Goal: Task Accomplishment & Management: Complete application form

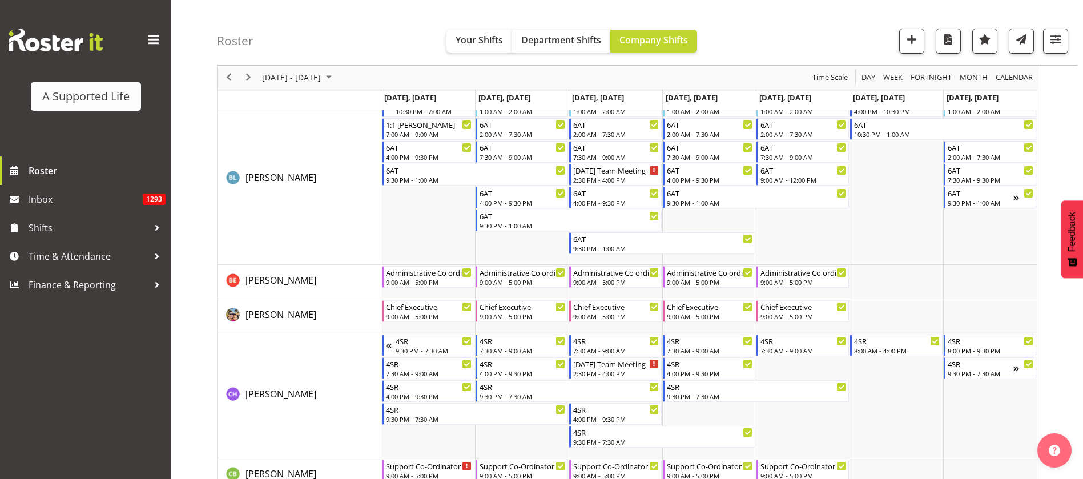
scroll to position [6705, 0]
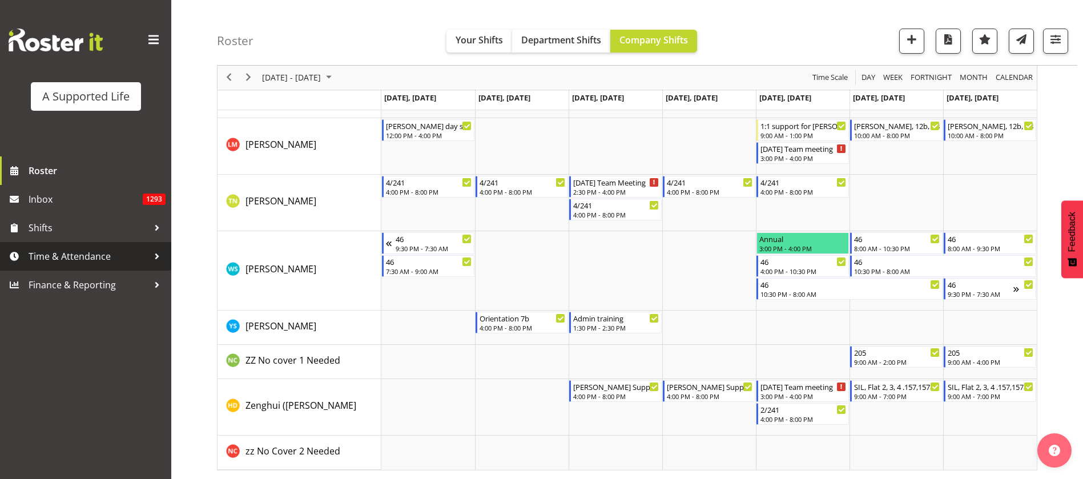
click at [52, 251] on span "Time & Attendance" at bounding box center [89, 256] width 120 height 17
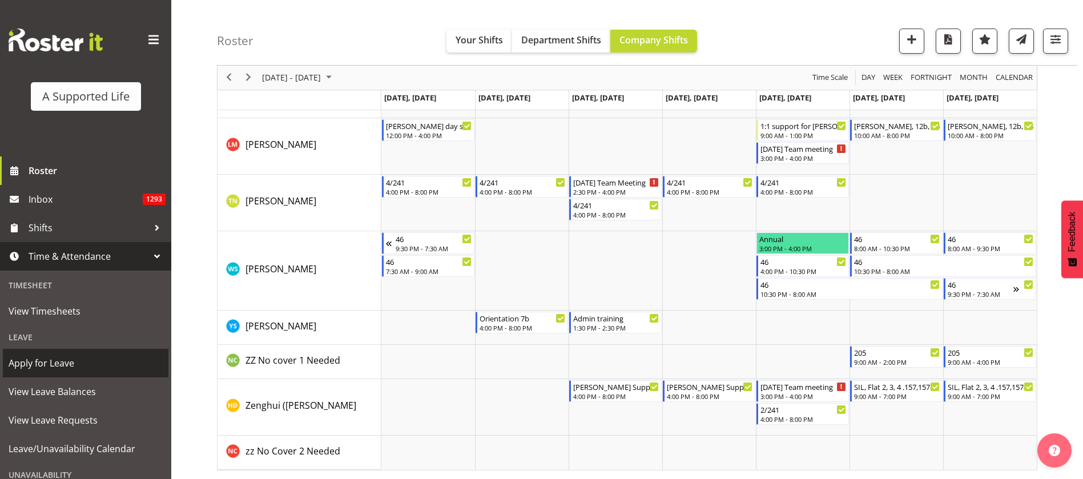
click at [70, 357] on span "Apply for Leave" at bounding box center [86, 363] width 154 height 17
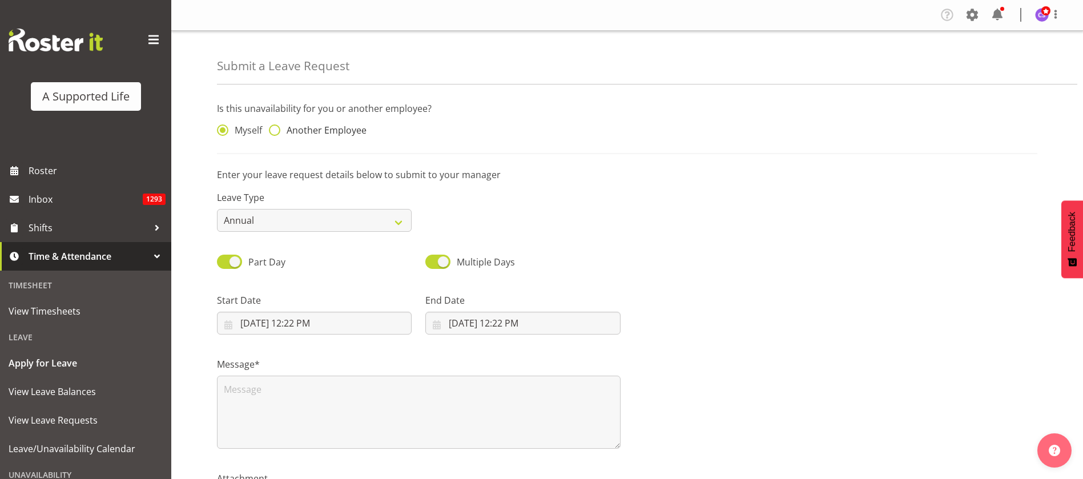
click at [278, 130] on span at bounding box center [274, 129] width 11 height 11
click at [276, 130] on input "Another Employee" at bounding box center [272, 130] width 7 height 7
radio input "true"
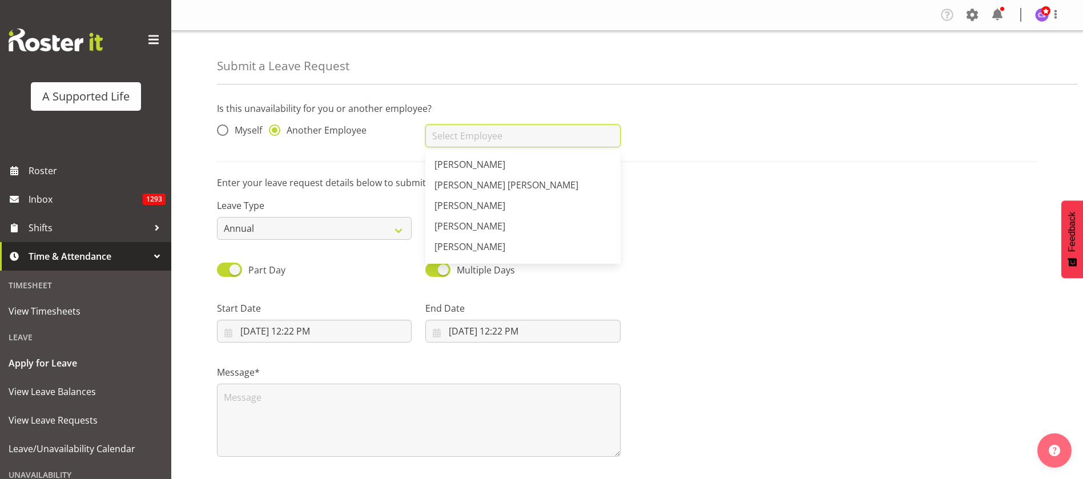
click at [516, 134] on input "text" at bounding box center [522, 135] width 195 height 23
type input "m"
click at [472, 197] on link "[PERSON_NAME]" at bounding box center [522, 205] width 195 height 21
type input "[PERSON_NAME]"
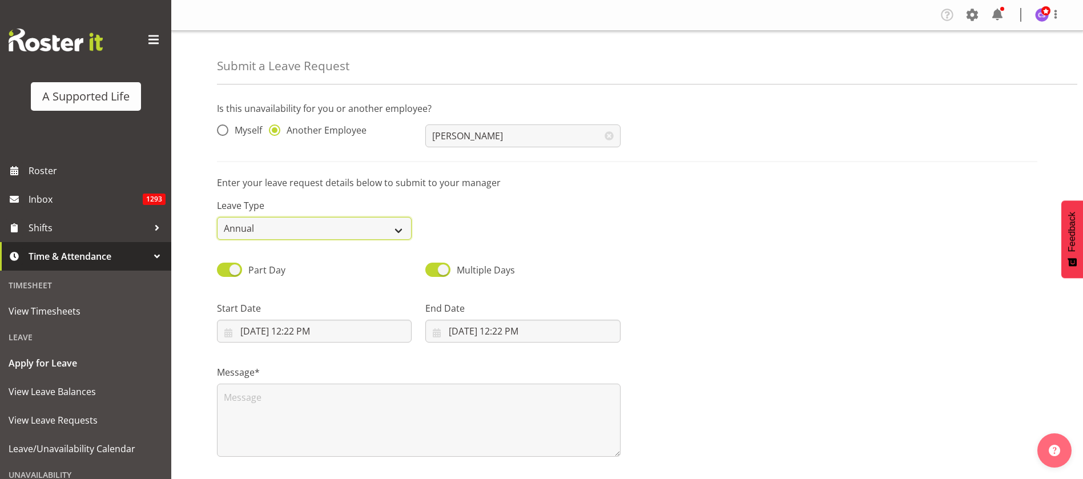
click at [388, 235] on select "Annual Sick Bereavement Domestic Violence Parental Jury Service Day In Lieu Oth…" at bounding box center [314, 228] width 195 height 23
select select "Sick"
click at [217, 217] on select "Annual Sick Bereavement Domestic Violence Parental Jury Service Day In Lieu Oth…" at bounding box center [314, 228] width 195 height 23
click at [316, 335] on input "8/12/2025, 12:22 PM" at bounding box center [314, 331] width 195 height 23
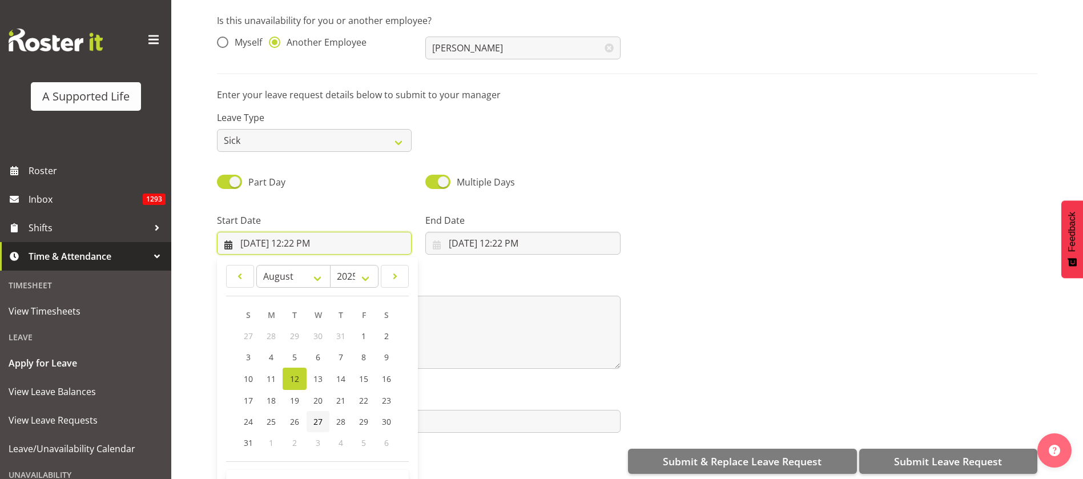
scroll to position [105, 0]
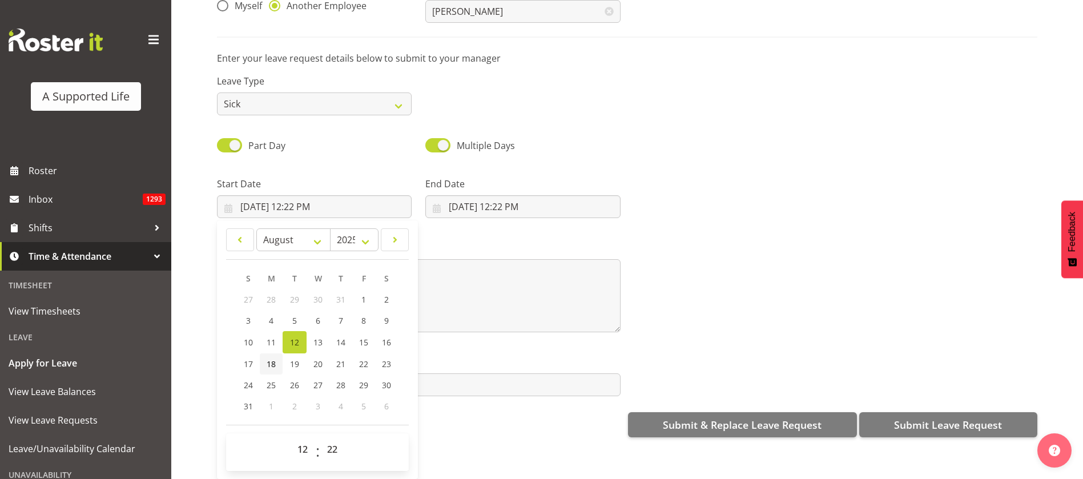
click at [275, 359] on span "18" at bounding box center [271, 364] width 9 height 11
type input "8/18/2025, 12:22 PM"
click at [306, 438] on select "00 01 02 03 04 05 06 07 08 09 10 11 12 13 14 15 16 17 18 19 20 21 22 23" at bounding box center [304, 449] width 26 height 23
select select "16"
click at [291, 438] on select "00 01 02 03 04 05 06 07 08 09 10 11 12 13 14 15 16 17 18 19 20 21 22 23" at bounding box center [304, 449] width 26 height 23
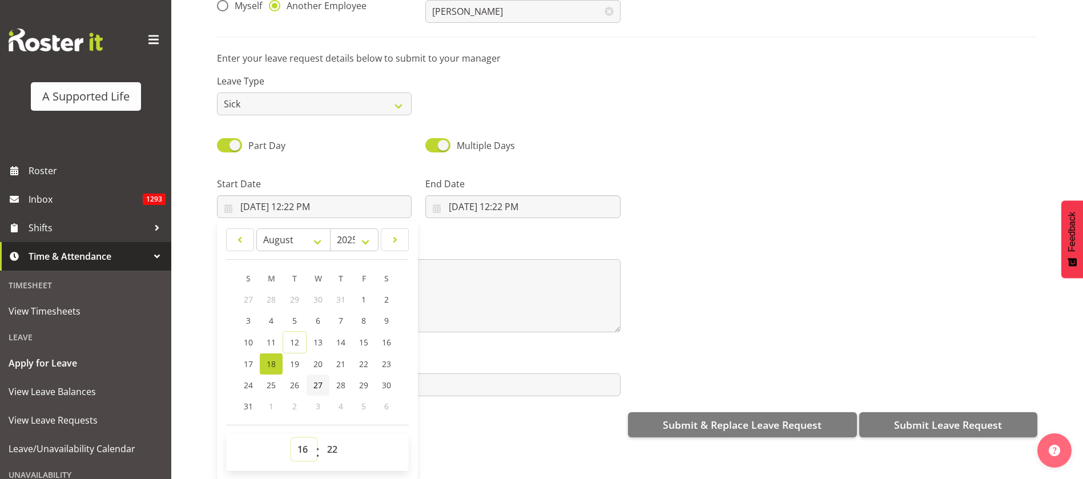
type input "8/18/2025, 4:22 PM"
drag, startPoint x: 331, startPoint y: 437, endPoint x: 331, endPoint y: 428, distance: 9.7
click at [331, 438] on select "00 01 02 03 04 05 06 07 08 09 10 11 12 13 14 15 16 17 18 19 20 21 22 23 24 25 2…" at bounding box center [334, 449] width 26 height 23
select select "0"
click at [321, 438] on select "00 01 02 03 04 05 06 07 08 09 10 11 12 13 14 15 16 17 18 19 20 21 22 23 24 25 2…" at bounding box center [334, 449] width 26 height 23
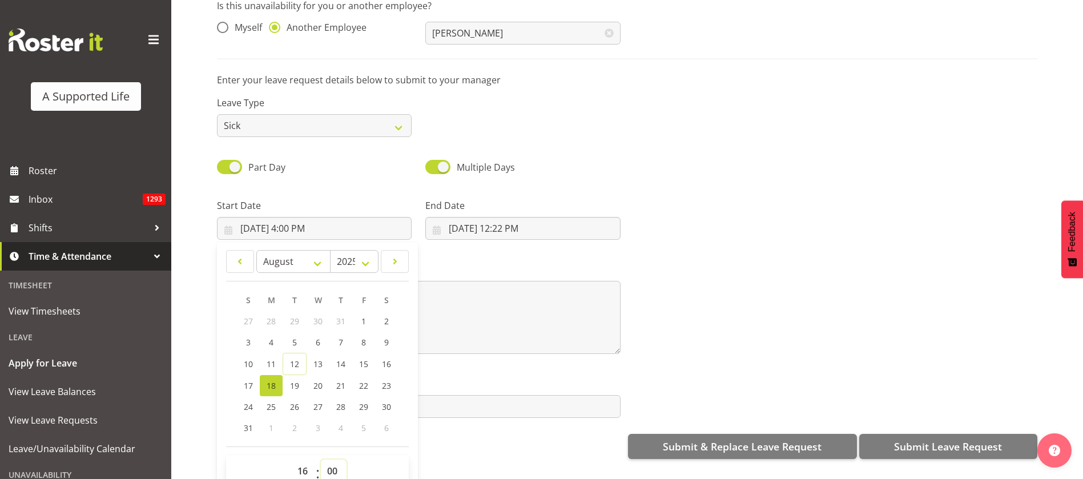
scroll to position [0, 0]
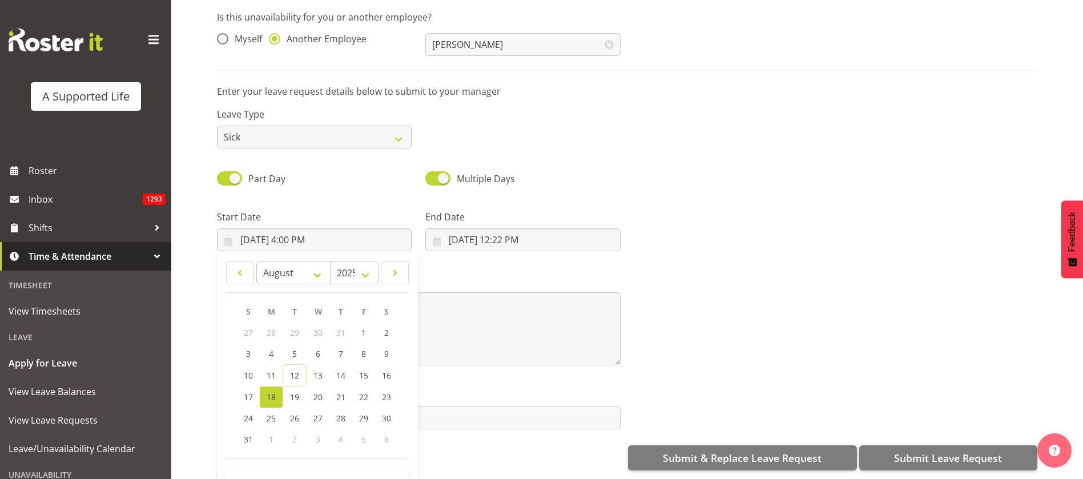
click at [268, 392] on span "18" at bounding box center [271, 397] width 9 height 11
type input "8/18/2025, 12:00 AM"
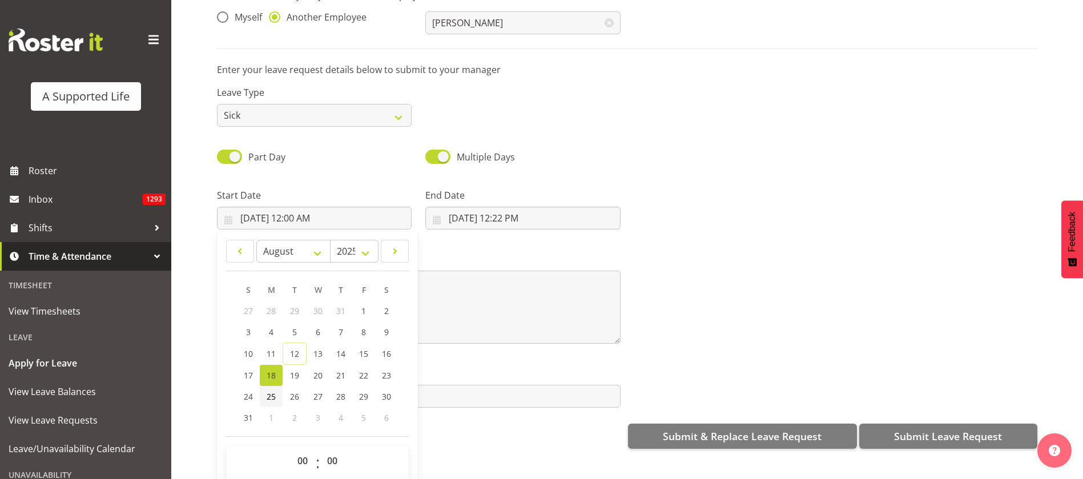
scroll to position [33, 0]
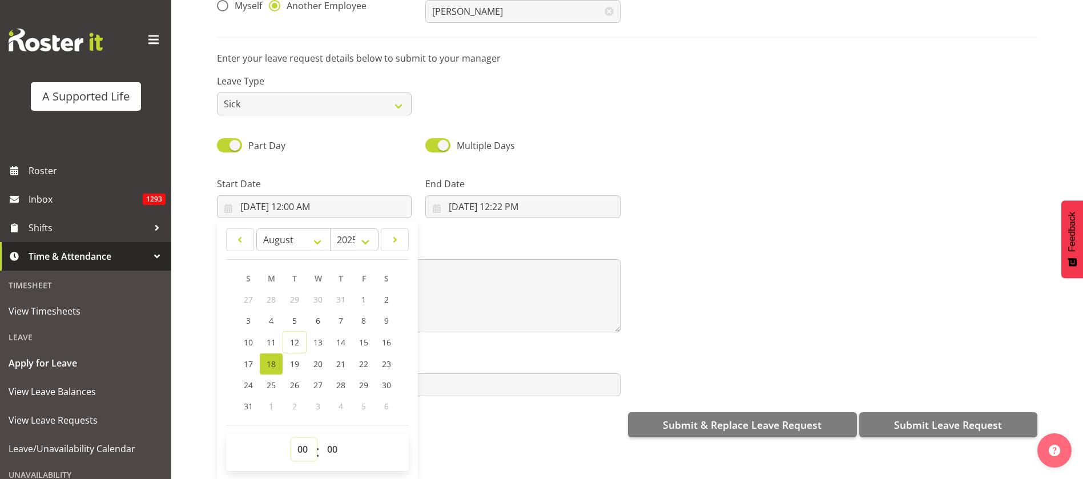
click at [300, 438] on select "00 01 02 03 04 05 06 07 08 09 10 11 12 13 14 15 16 17 18 19 20 21 22 23" at bounding box center [304, 449] width 26 height 23
select select "16"
click at [291, 438] on select "00 01 02 03 04 05 06 07 08 09 10 11 12 13 14 15 16 17 18 19 20 21 22 23" at bounding box center [304, 449] width 26 height 23
type input "8/18/2025, 4:00 PM"
click at [525, 198] on input "8/12/2025, 12:22 PM" at bounding box center [522, 206] width 195 height 23
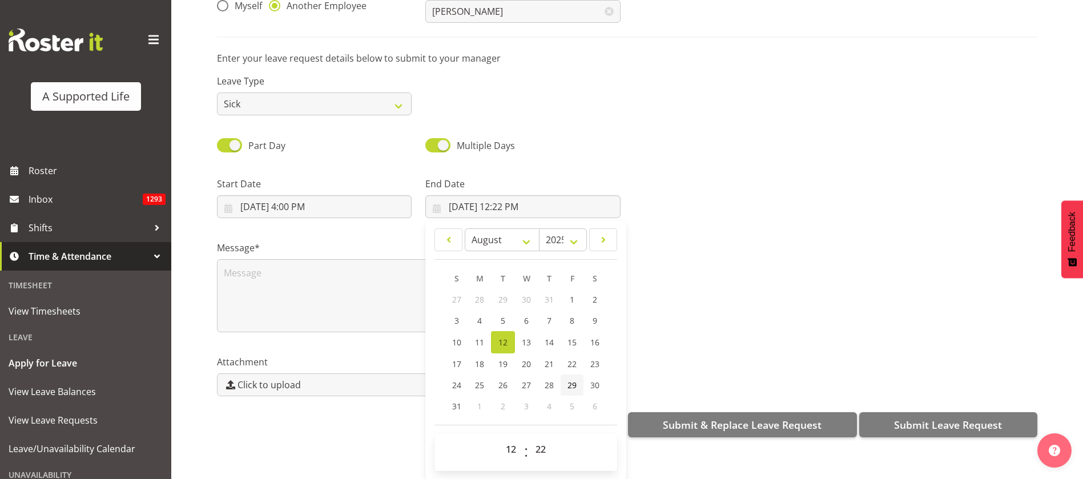
click at [571, 380] on span "29" at bounding box center [572, 385] width 9 height 11
type input "8/29/2025, 12:22 PM"
drag, startPoint x: 512, startPoint y: 436, endPoint x: 513, endPoint y: 427, distance: 9.8
click at [512, 438] on select "00 01 02 03 04 05 06 07 08 09 10 11 12 13 14 15 16 17 18 19 20 21 22 23" at bounding box center [513, 449] width 26 height 23
select select "9"
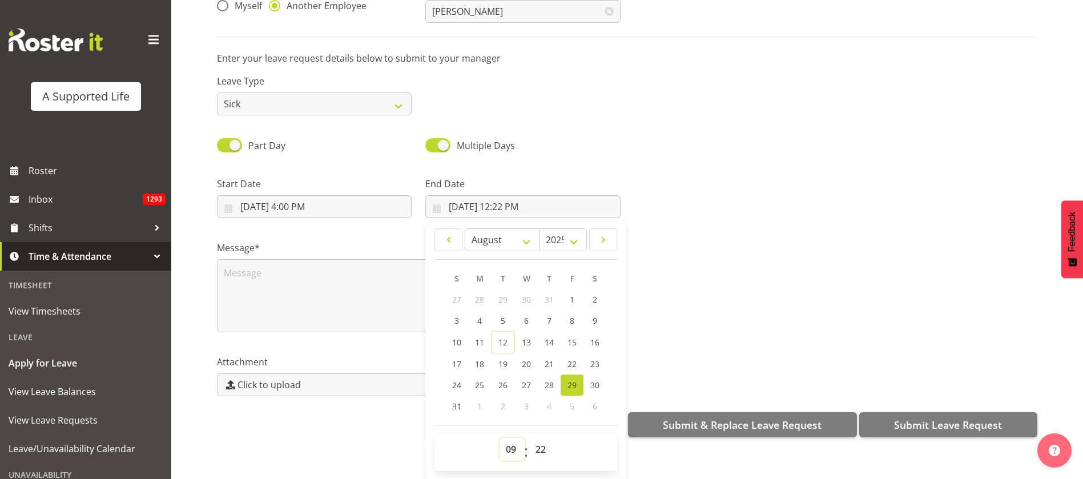
click at [500, 438] on select "00 01 02 03 04 05 06 07 08 09 10 11 12 13 14 15 16 17 18 19 20 21 22 23" at bounding box center [513, 449] width 26 height 23
type input "8/29/2025, 9:22 AM"
drag, startPoint x: 549, startPoint y: 435, endPoint x: 551, endPoint y: 426, distance: 9.4
click at [549, 438] on select "00 01 02 03 04 05 06 07 08 09 10 11 12 13 14 15 16 17 18 19 20 21 22 23 24 25 2…" at bounding box center [542, 449] width 26 height 23
select select "0"
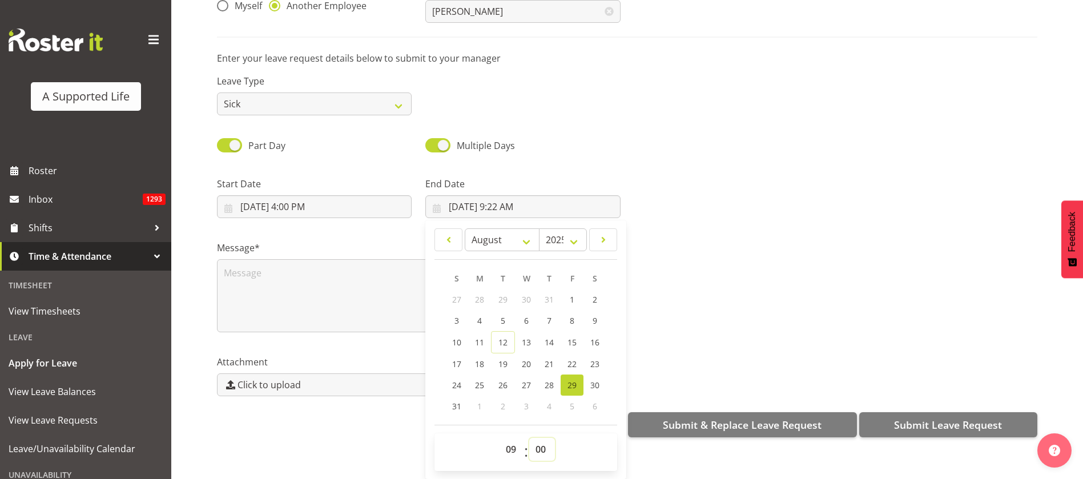
click at [529, 438] on select "00 01 02 03 04 05 06 07 08 09 10 11 12 13 14 15 16 17 18 19 20 21 22 23 24 25 2…" at bounding box center [542, 449] width 26 height 23
type input "8/29/2025, 9:00 AM"
click at [262, 273] on textarea at bounding box center [419, 295] width 404 height 73
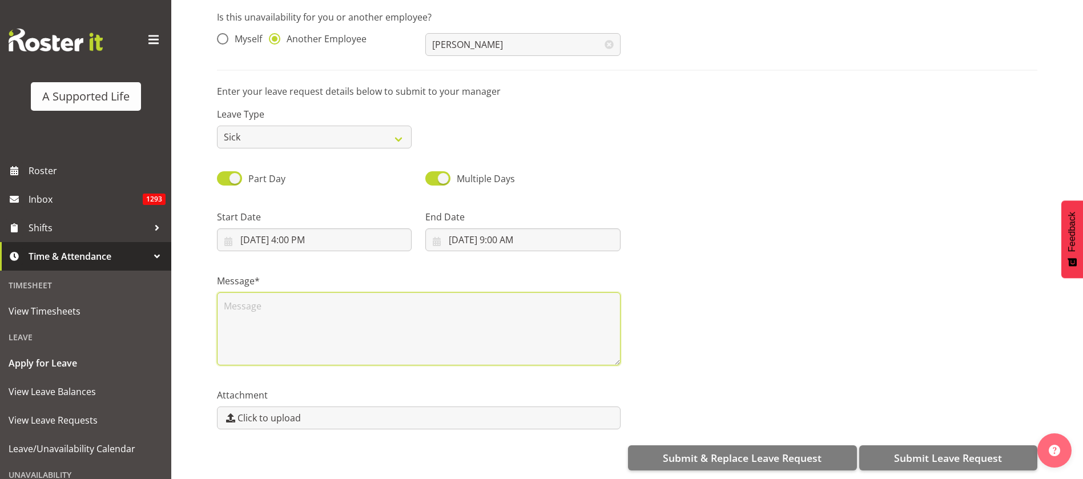
scroll to position [0, 0]
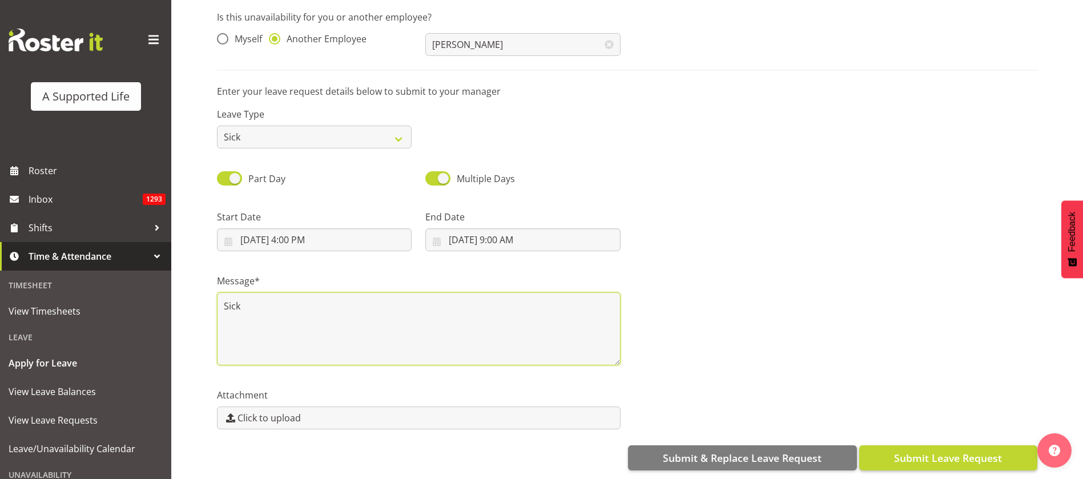
type textarea "Sick"
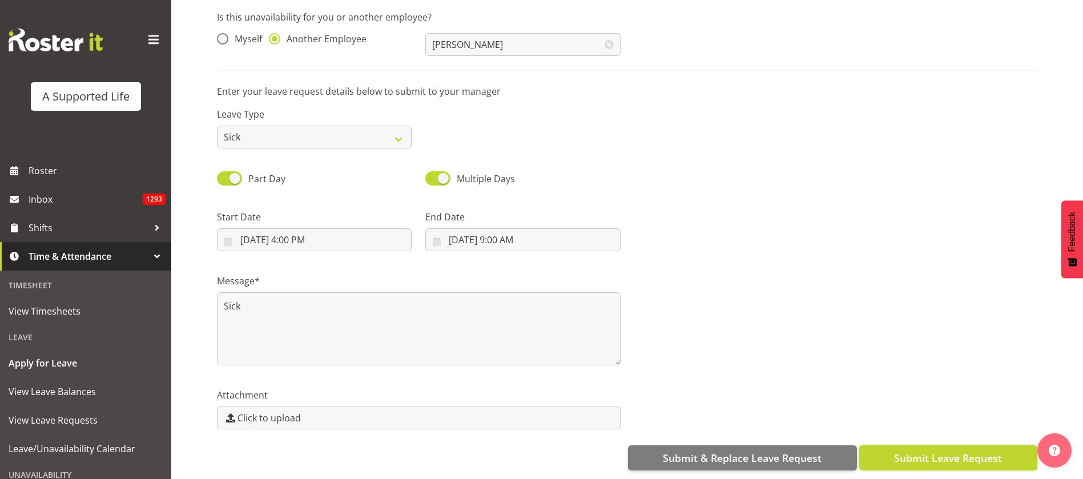
click at [997, 451] on span "Submit Leave Request" at bounding box center [948, 458] width 108 height 15
